Goal: Task Accomplishment & Management: Use online tool/utility

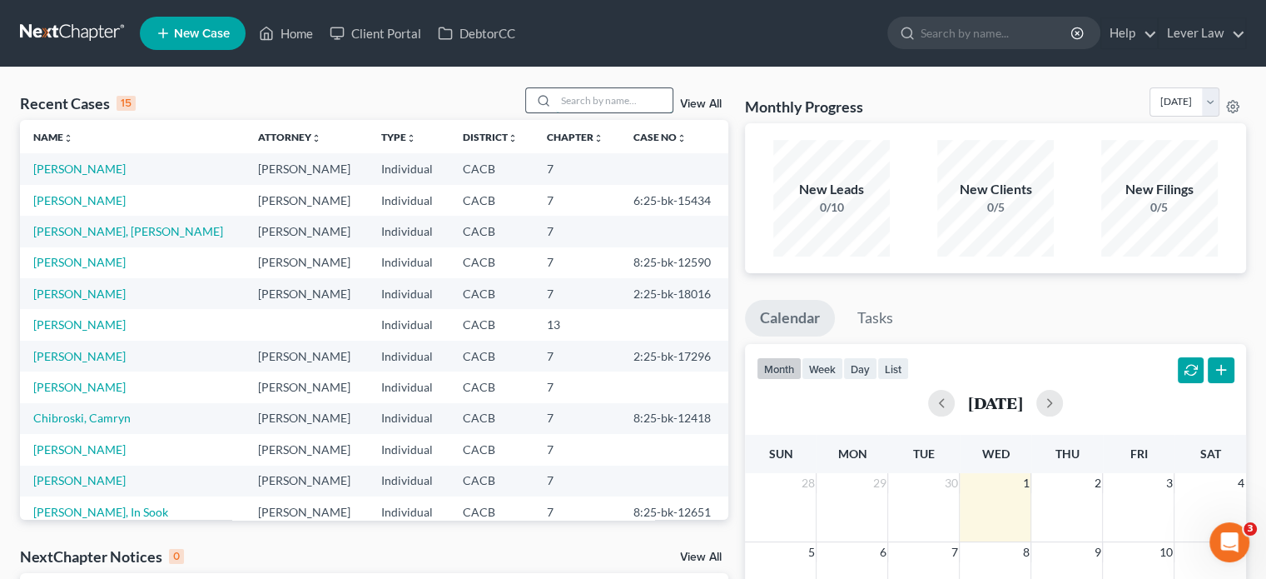
click at [614, 102] on input "search" at bounding box center [614, 100] width 117 height 24
type input "[PERSON_NAME]"
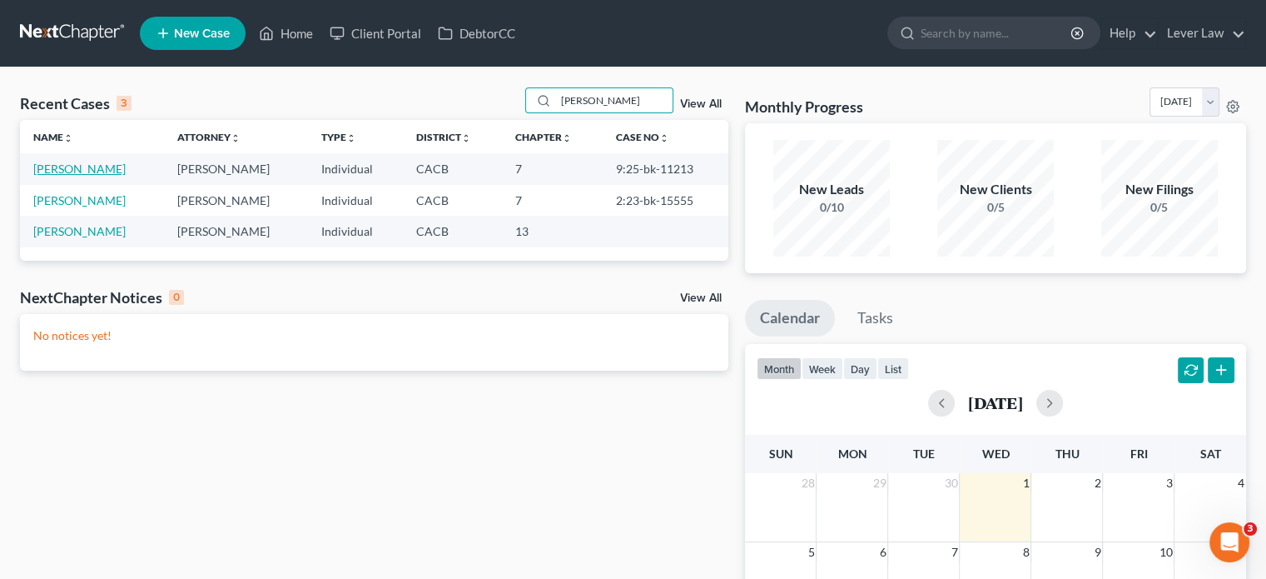
click at [80, 172] on link "[PERSON_NAME]" at bounding box center [79, 169] width 92 height 14
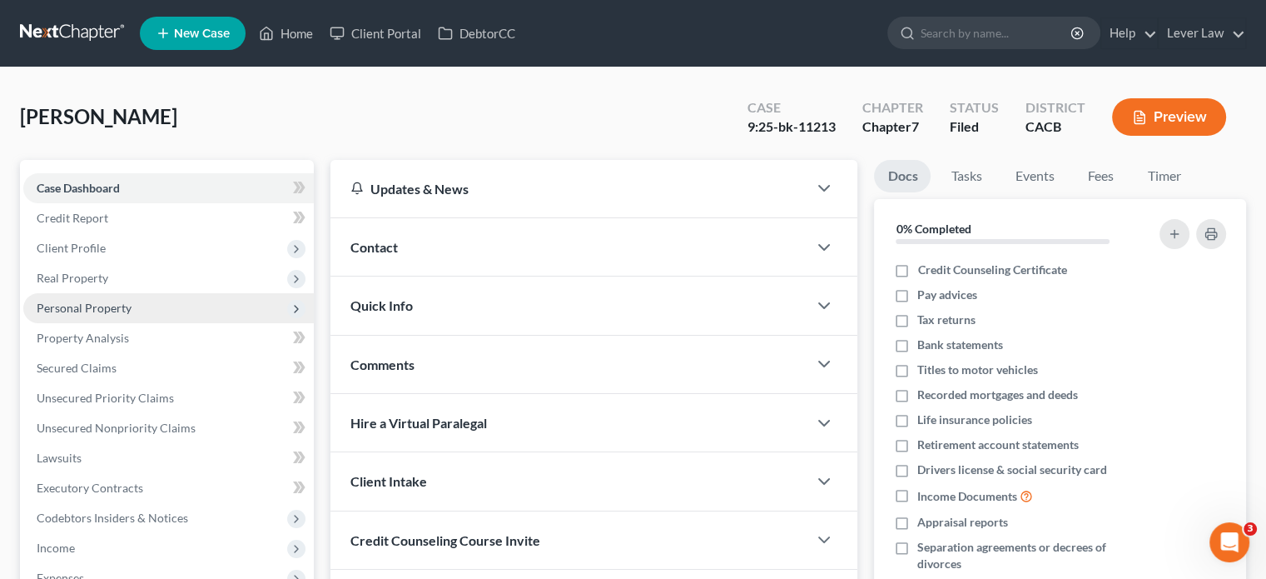
click at [83, 308] on span "Personal Property" at bounding box center [84, 308] width 95 height 14
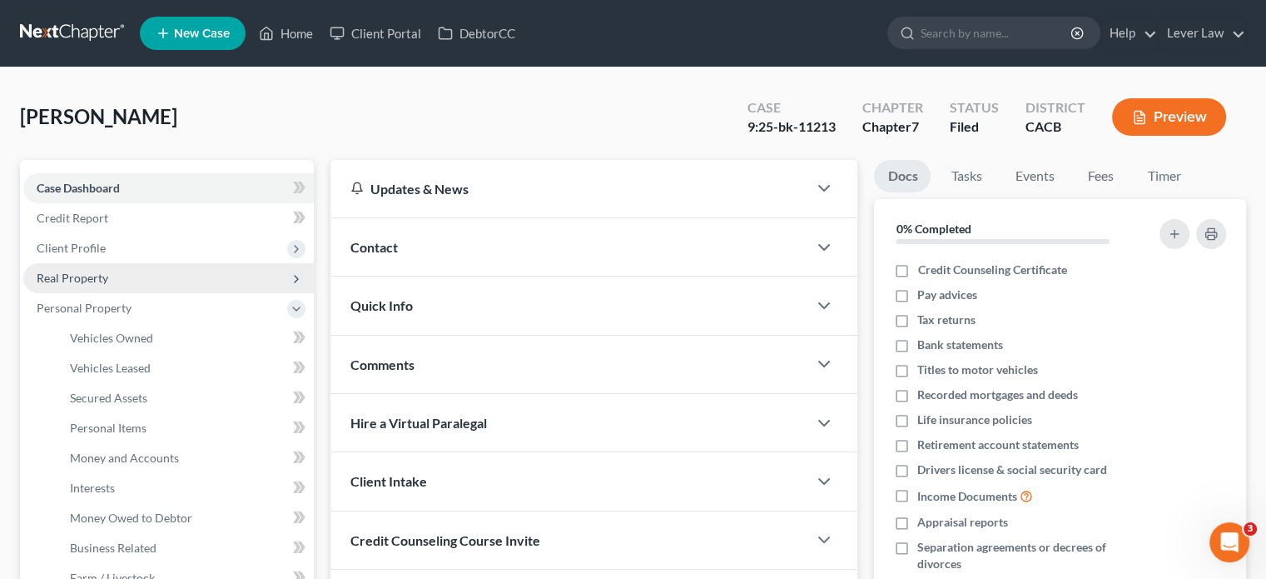
click at [87, 287] on span "Real Property" at bounding box center [168, 278] width 291 height 30
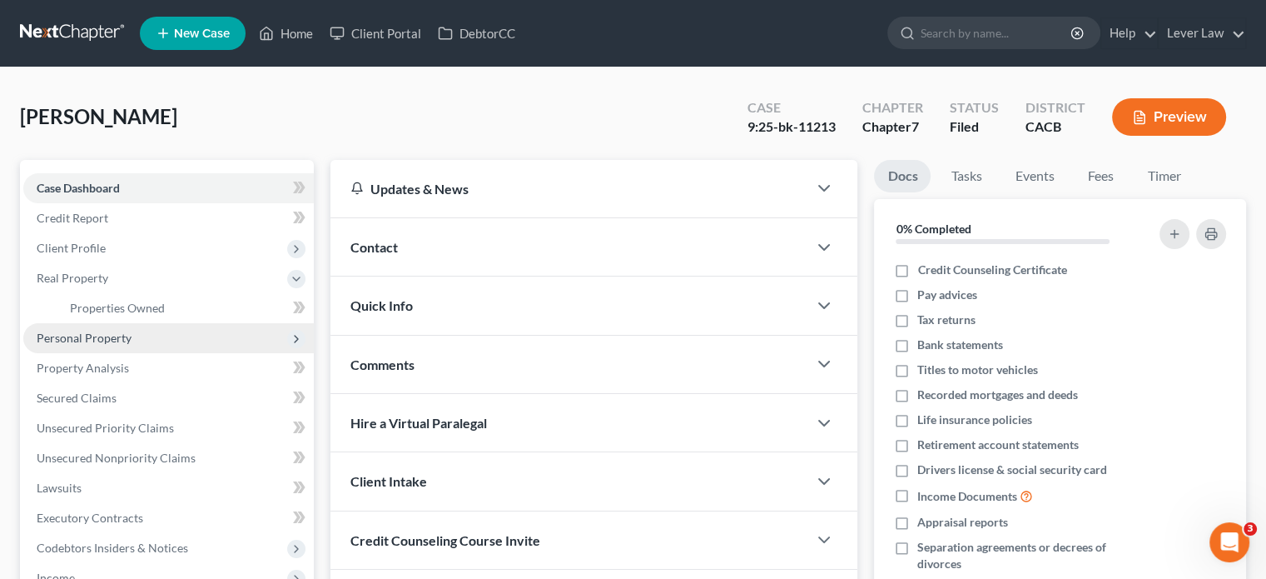
click at [81, 328] on span "Personal Property" at bounding box center [168, 338] width 291 height 30
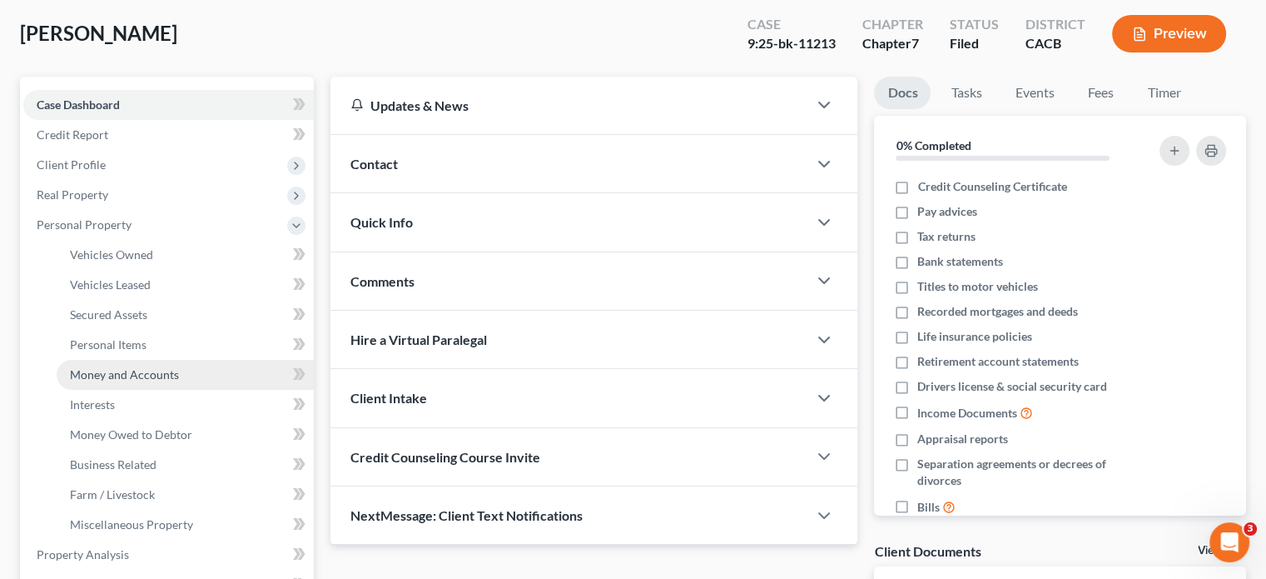
click at [166, 381] on link "Money and Accounts" at bounding box center [185, 375] width 257 height 30
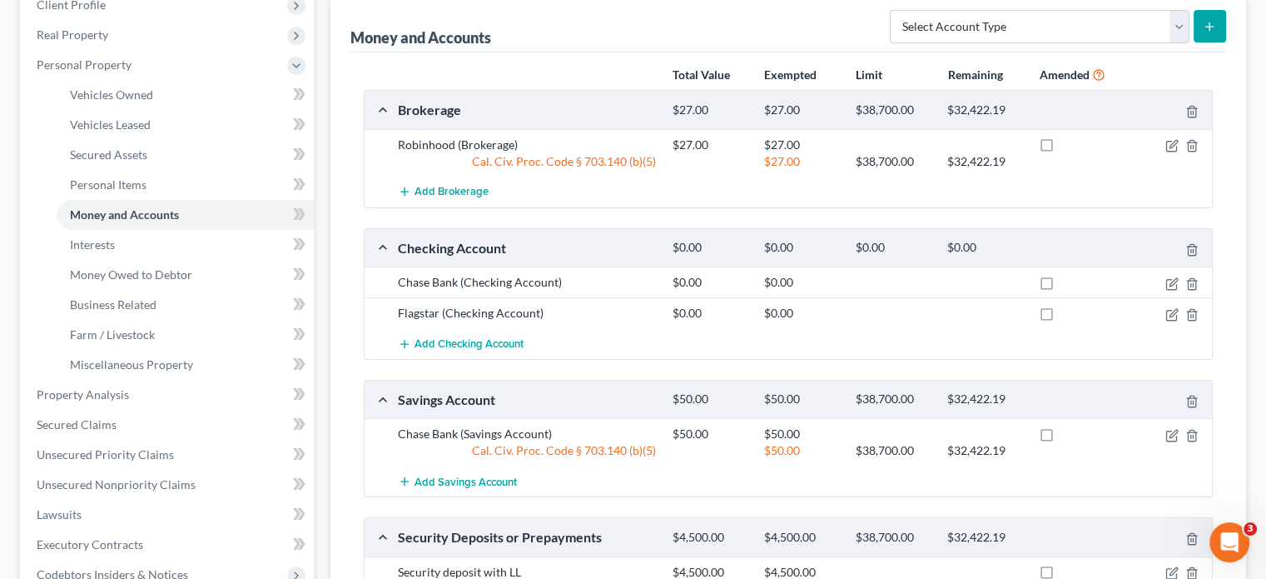
scroll to position [250, 0]
